Goal: Task Accomplishment & Management: Use online tool/utility

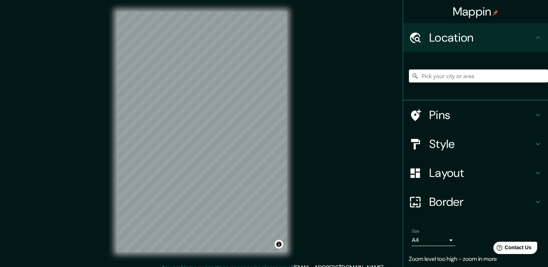
click at [486, 116] on h4 "Pins" at bounding box center [481, 115] width 104 height 14
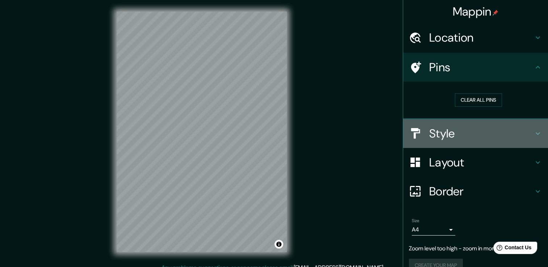
click at [475, 136] on h4 "Style" at bounding box center [481, 133] width 104 height 14
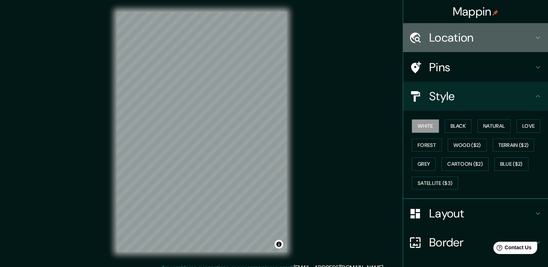
click at [436, 31] on h4 "Location" at bounding box center [481, 37] width 104 height 14
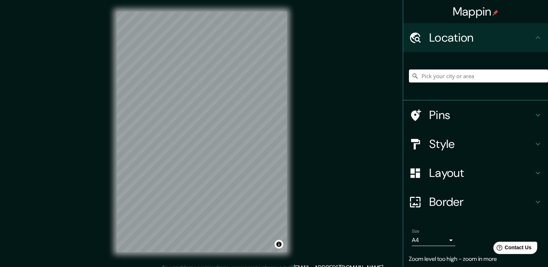
click at [452, 72] on input "Pick your city or area" at bounding box center [478, 76] width 139 height 13
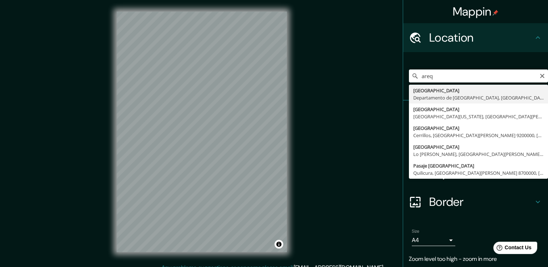
type input "[GEOGRAPHIC_DATA], [GEOGRAPHIC_DATA], [GEOGRAPHIC_DATA]"
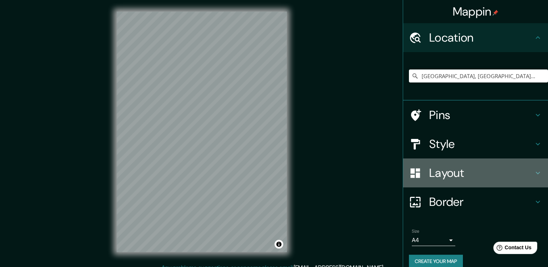
click at [475, 176] on h4 "Layout" at bounding box center [481, 173] width 104 height 14
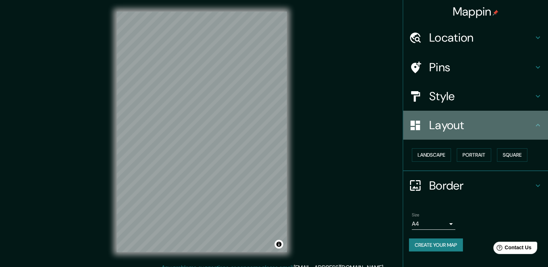
click at [545, 124] on div "Layout" at bounding box center [475, 125] width 145 height 29
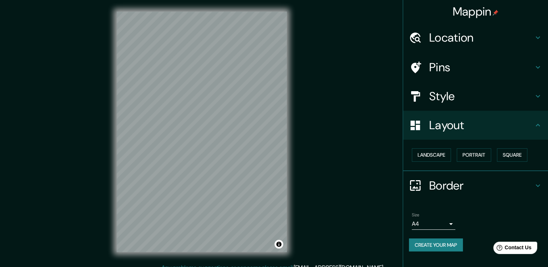
click at [539, 125] on icon at bounding box center [538, 125] width 9 height 9
click at [487, 99] on h4 "Style" at bounding box center [481, 96] width 104 height 14
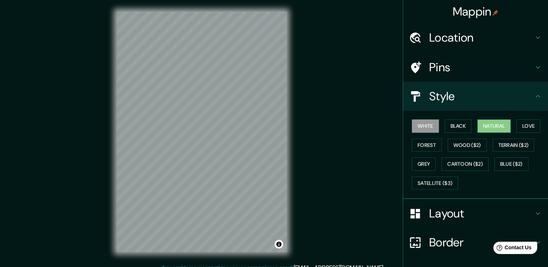
click at [495, 121] on button "Natural" at bounding box center [494, 126] width 33 height 13
click at [526, 125] on button "Love" at bounding box center [529, 126] width 24 height 13
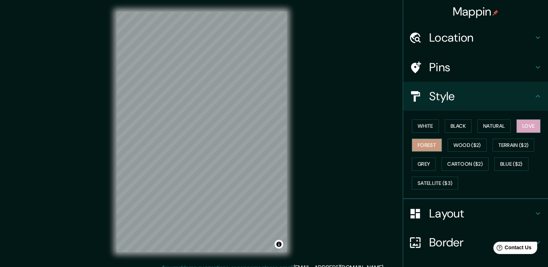
click at [423, 142] on button "Forest" at bounding box center [427, 145] width 30 height 13
click at [475, 143] on button "Wood ($2)" at bounding box center [467, 145] width 39 height 13
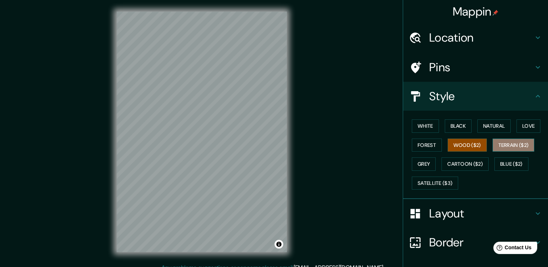
click at [508, 144] on button "Terrain ($2)" at bounding box center [514, 145] width 42 height 13
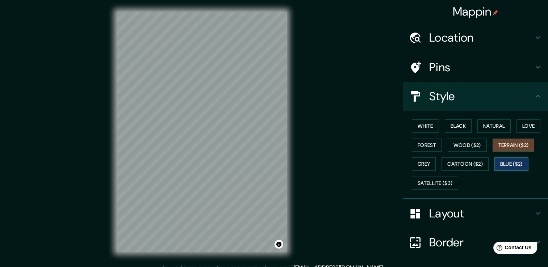
click at [504, 162] on button "Blue ($2)" at bounding box center [512, 164] width 34 height 13
click at [466, 163] on button "Cartoon ($2)" at bounding box center [465, 164] width 47 height 13
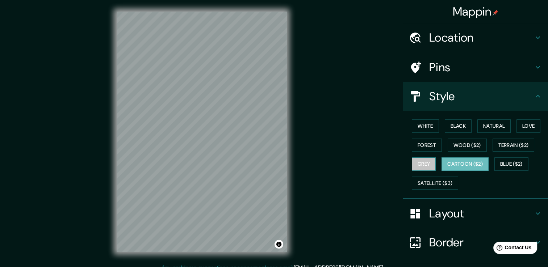
click at [422, 160] on button "Grey" at bounding box center [424, 164] width 24 height 13
click at [423, 128] on button "White" at bounding box center [425, 126] width 27 height 13
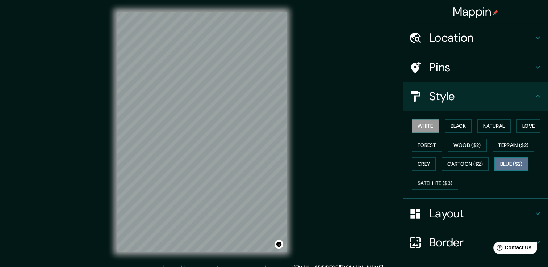
click at [507, 161] on button "Blue ($2)" at bounding box center [512, 164] width 34 height 13
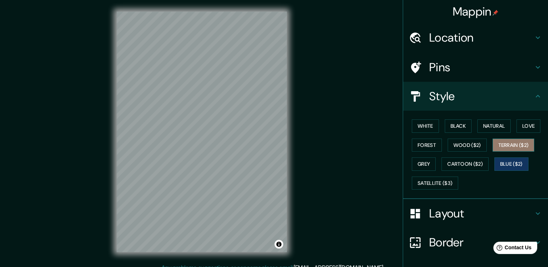
click at [509, 144] on button "Terrain ($2)" at bounding box center [514, 145] width 42 height 13
click at [508, 169] on button "Blue ($2)" at bounding box center [512, 164] width 34 height 13
click at [278, 246] on button "Toggle attribution" at bounding box center [279, 244] width 9 height 9
click at [483, 215] on h4 "Layout" at bounding box center [481, 214] width 104 height 14
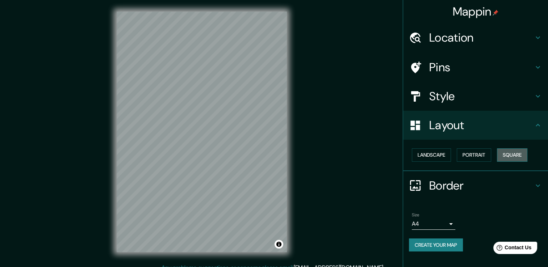
click at [513, 158] on button "Square" at bounding box center [512, 155] width 30 height 13
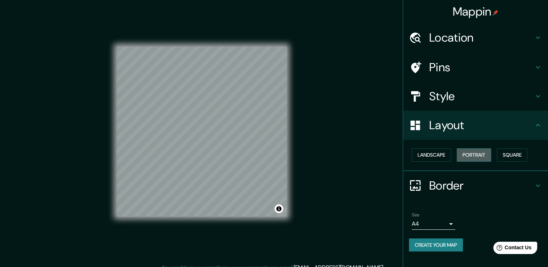
click at [484, 154] on button "Portrait" at bounding box center [474, 155] width 34 height 13
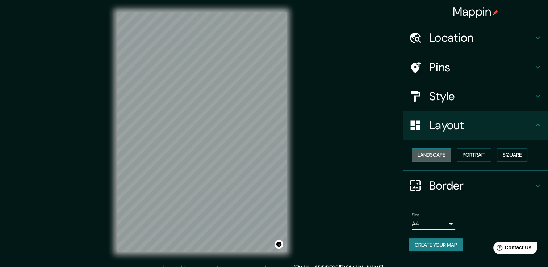
click at [433, 151] on button "Landscape" at bounding box center [431, 155] width 39 height 13
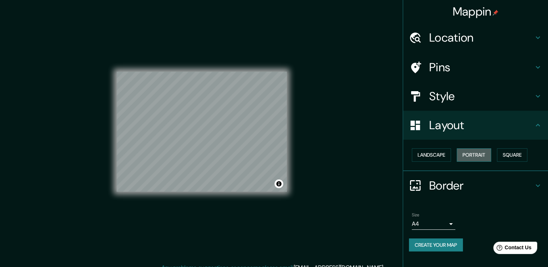
click at [489, 153] on button "Portrait" at bounding box center [474, 155] width 34 height 13
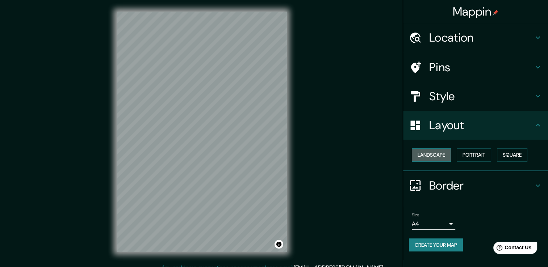
click at [443, 156] on button "Landscape" at bounding box center [431, 155] width 39 height 13
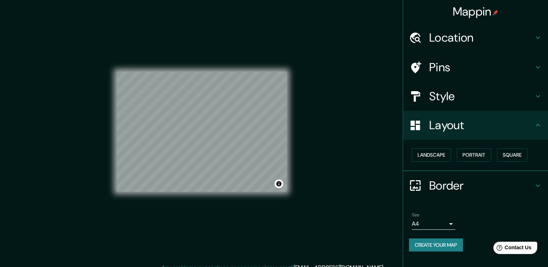
drag, startPoint x: 470, startPoint y: 155, endPoint x: 491, endPoint y: 202, distance: 51.2
click at [491, 201] on ul "Location [GEOGRAPHIC_DATA], [GEOGRAPHIC_DATA], [GEOGRAPHIC_DATA] Pins Style Lay…" at bounding box center [475, 141] width 145 height 237
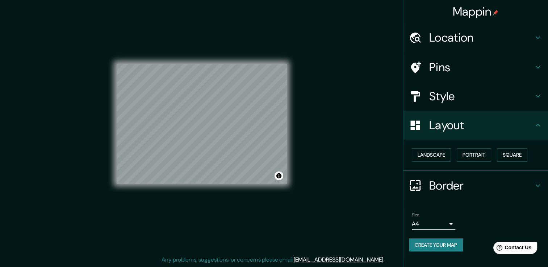
click at [458, 221] on div "Size A4 single" at bounding box center [475, 221] width 133 height 23
click at [478, 46] on div "Location" at bounding box center [475, 37] width 145 height 29
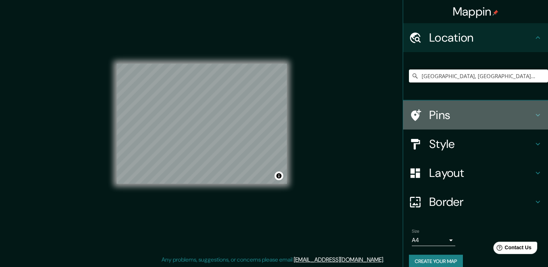
click at [465, 117] on h4 "Pins" at bounding box center [481, 115] width 104 height 14
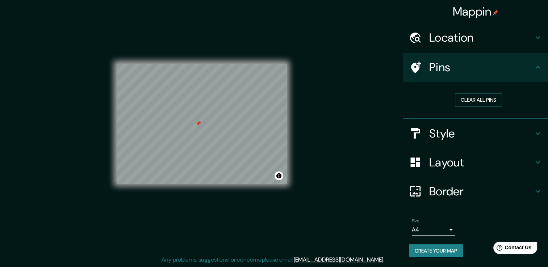
click at [197, 125] on div at bounding box center [198, 124] width 6 height 6
click at [459, 133] on h4 "Style" at bounding box center [481, 133] width 104 height 14
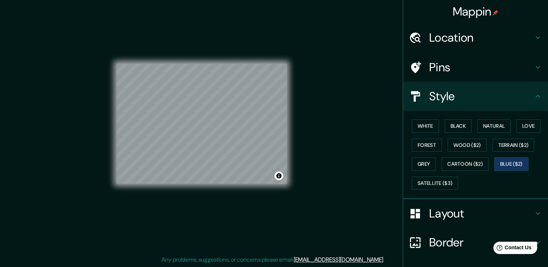
click at [443, 214] on h4 "Layout" at bounding box center [481, 214] width 104 height 14
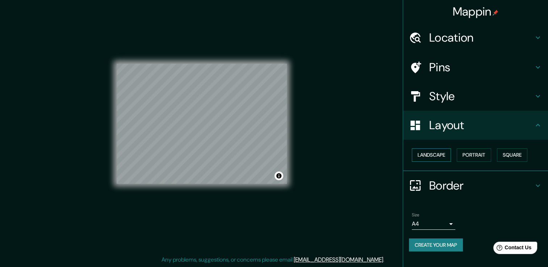
click at [441, 154] on button "Landscape" at bounding box center [431, 155] width 39 height 13
click at [481, 153] on button "Portrait" at bounding box center [474, 155] width 34 height 13
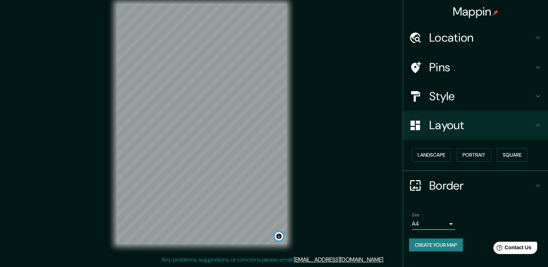
click at [277, 236] on button "Toggle attribution" at bounding box center [279, 236] width 9 height 9
click at [107, 184] on div "© Mapbox © OpenStreetMap Improve this map" at bounding box center [201, 124] width 193 height 264
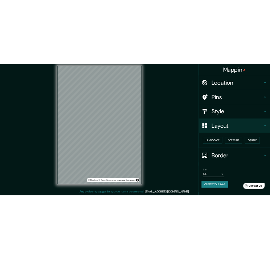
scroll to position [0, 0]
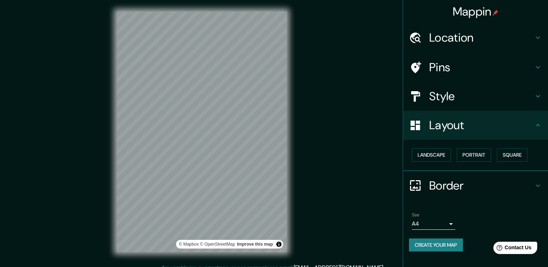
click at [113, 132] on div "© Mapbox © OpenStreetMap Improve this map" at bounding box center [201, 132] width 193 height 264
click at [307, 187] on div "Mappin Location [GEOGRAPHIC_DATA], [GEOGRAPHIC_DATA], [GEOGRAPHIC_DATA] Pins St…" at bounding box center [274, 137] width 548 height 275
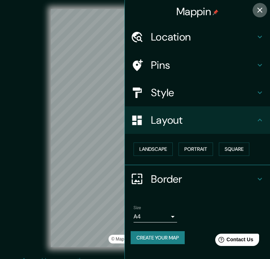
click at [261, 13] on icon "button" at bounding box center [259, 10] width 9 height 9
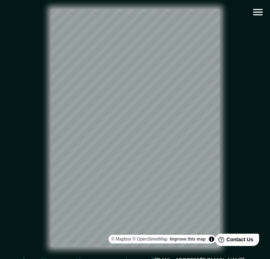
click at [45, 123] on div "© Mapbox © OpenStreetMap Improve this map" at bounding box center [134, 128] width 243 height 233
click at [123, 88] on div at bounding box center [123, 86] width 6 height 6
